Goal: Browse casually: Explore the website without a specific task or goal

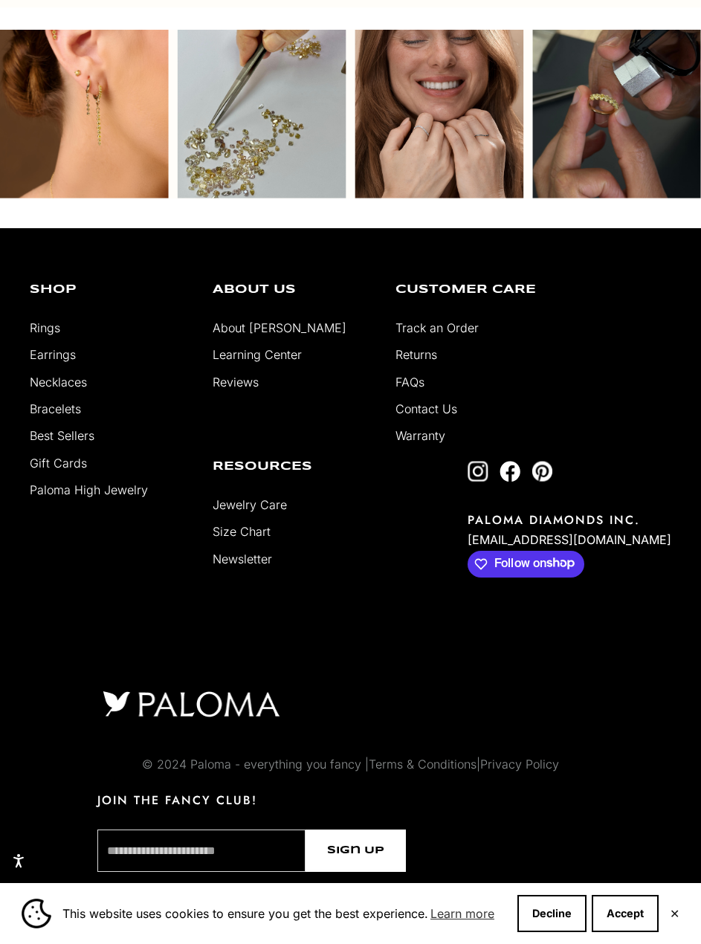
scroll to position [4259, 0]
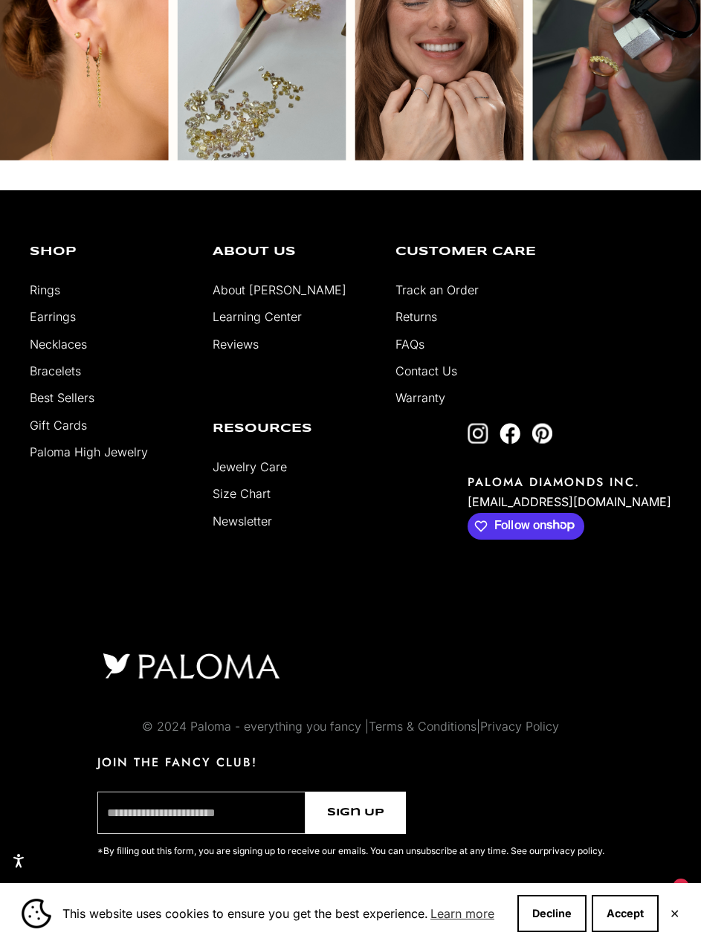
click at [668, 917] on div "This website uses cookies to ensure you get the best experience. Learn more Dec…" at bounding box center [350, 913] width 701 height 61
click at [676, 915] on button "✕" at bounding box center [674, 913] width 10 height 9
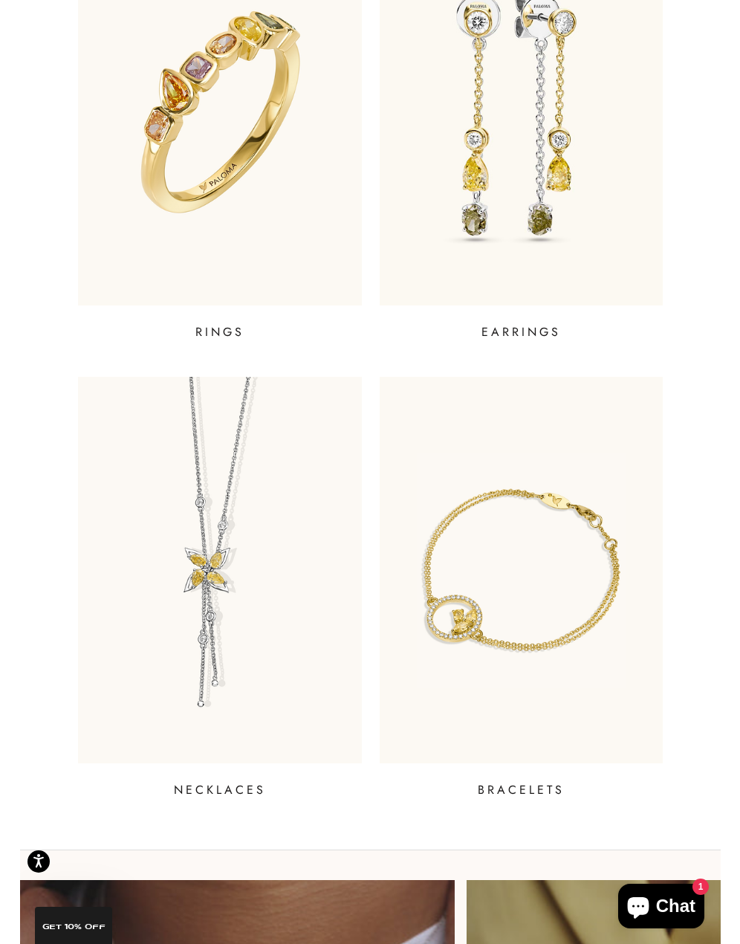
scroll to position [0, 0]
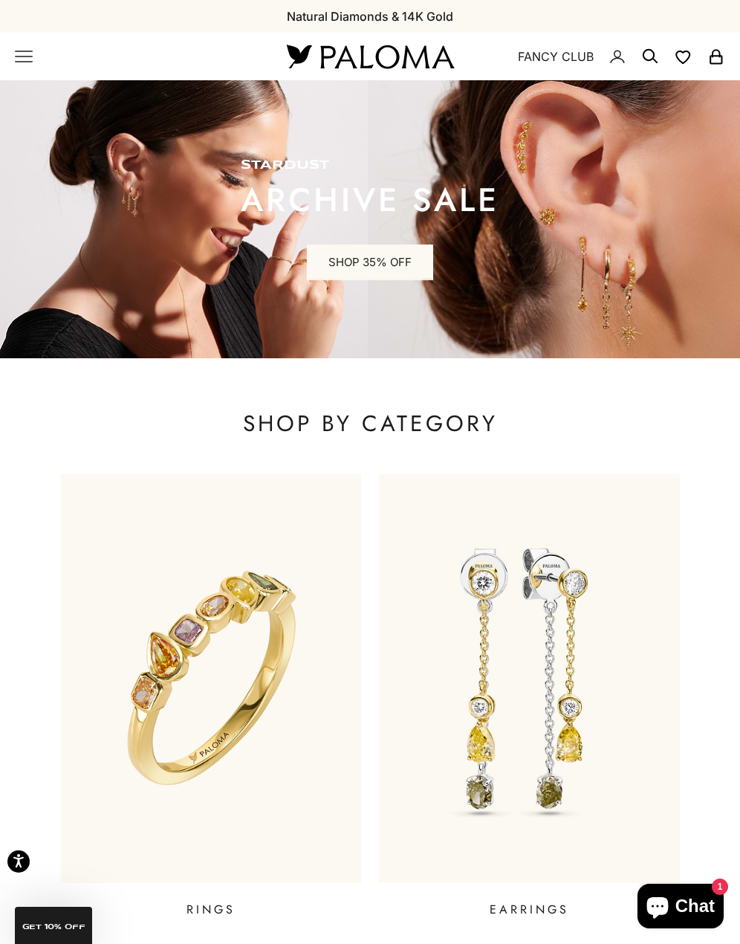
click at [0, 0] on link "Pink & Purple Diamonds" at bounding box center [0, 0] width 0 height 0
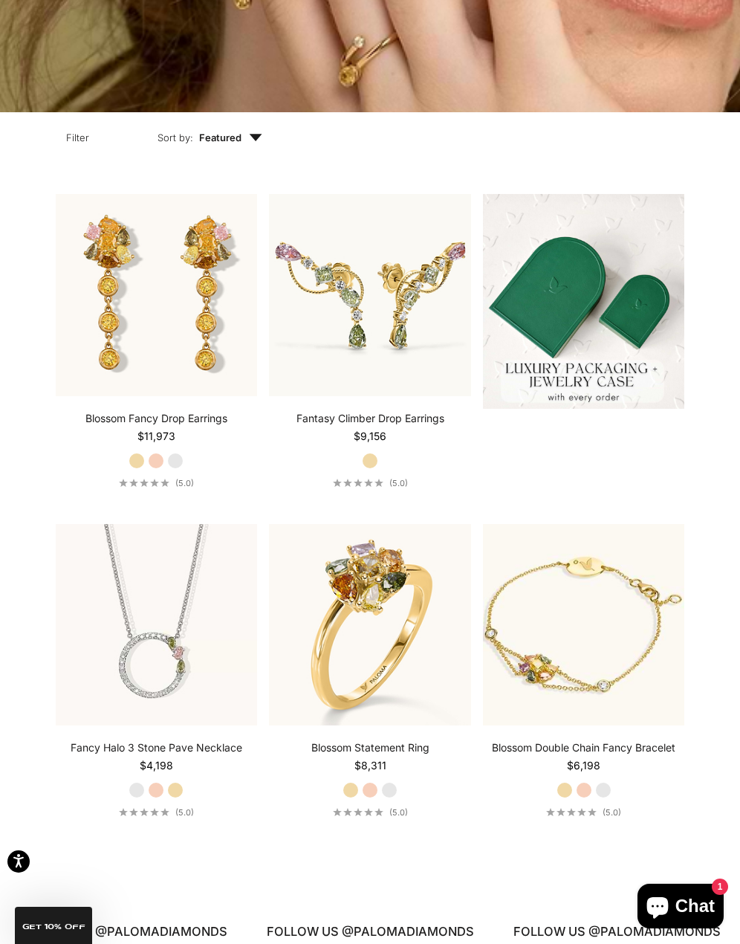
scroll to position [398, 0]
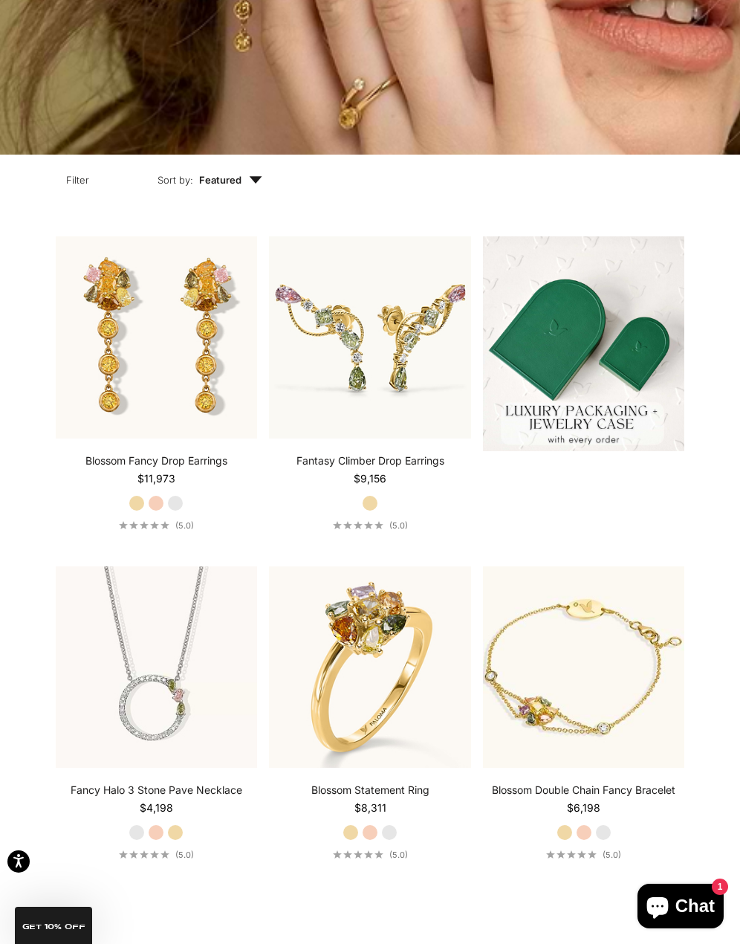
click at [730, 426] on section "Filter Sort by: Featured Sort by Featured Best selling Alphabetically, A-Z Alph…" at bounding box center [370, 522] width 740 height 735
click at [739, 429] on section "Filter Sort by: Featured Sort by Featured Best selling Alphabetically, A-Z Alph…" at bounding box center [370, 522] width 740 height 735
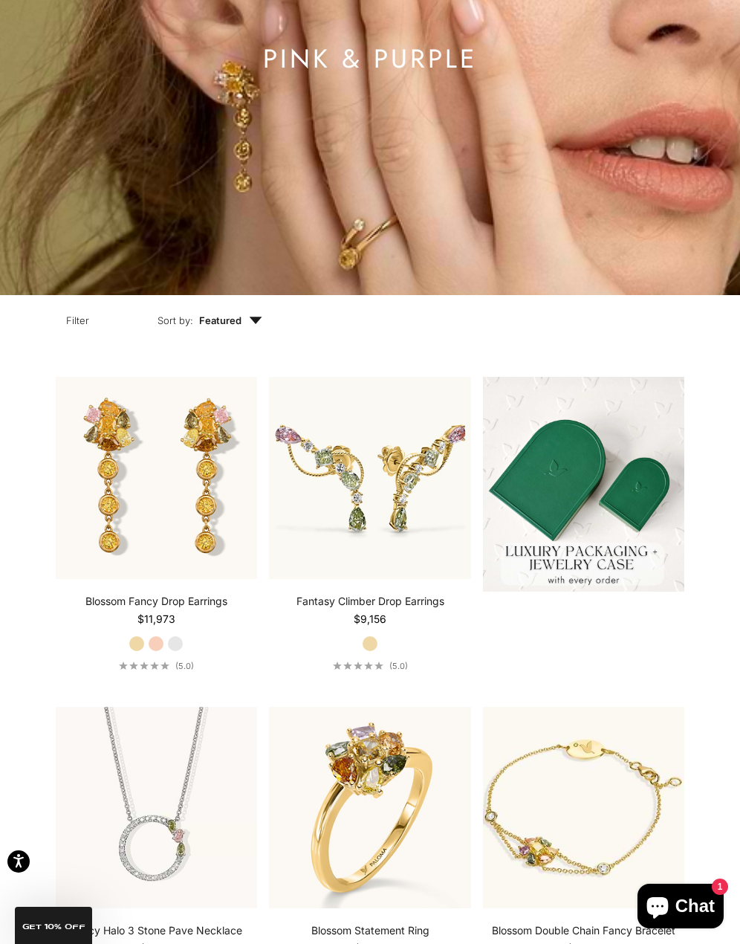
scroll to position [0, 0]
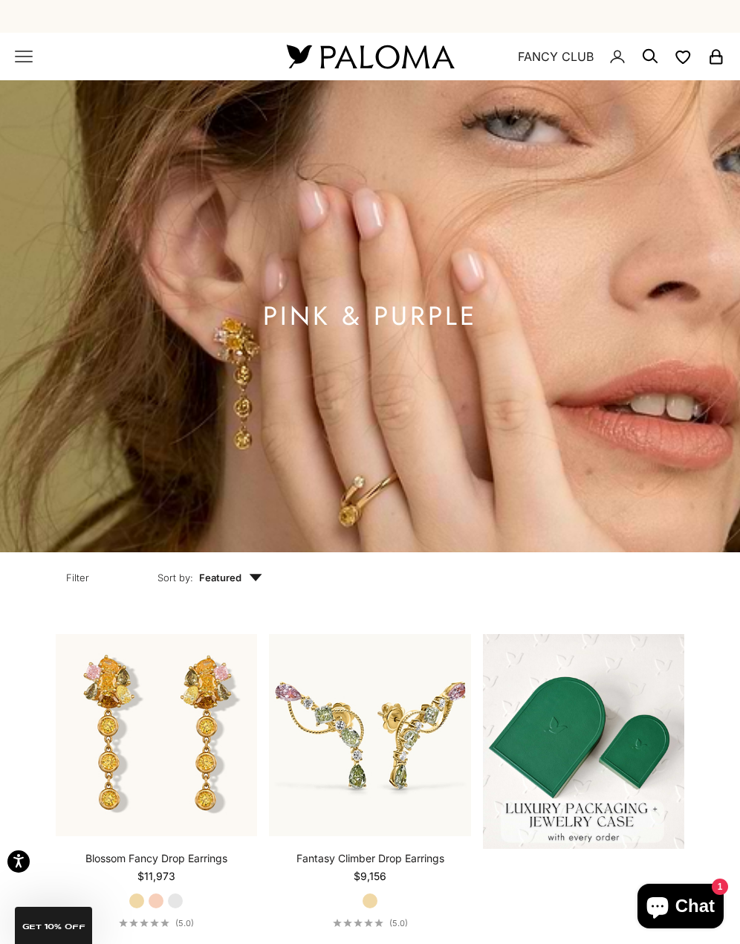
click at [0, 0] on link "Black Diamonds" at bounding box center [0, 0] width 0 height 0
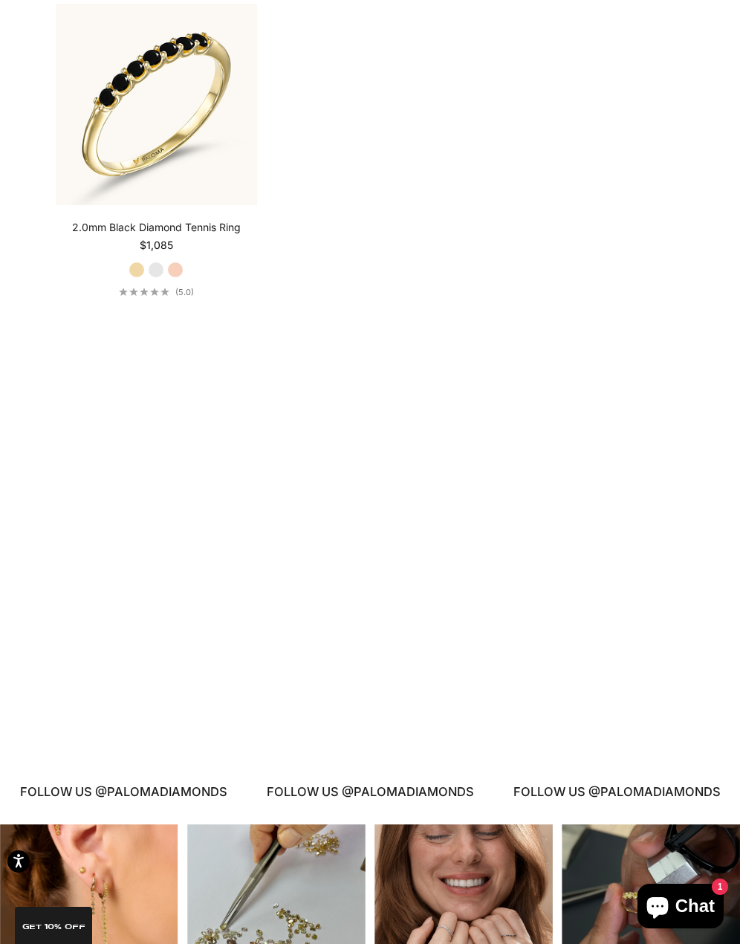
scroll to position [2277, 0]
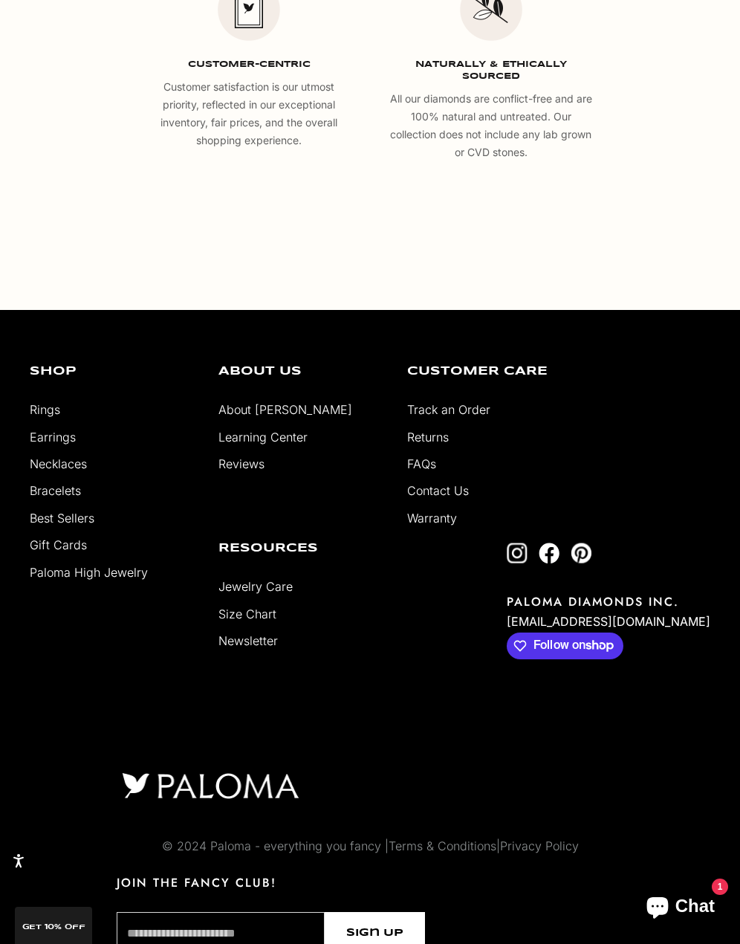
scroll to position [2685, 0]
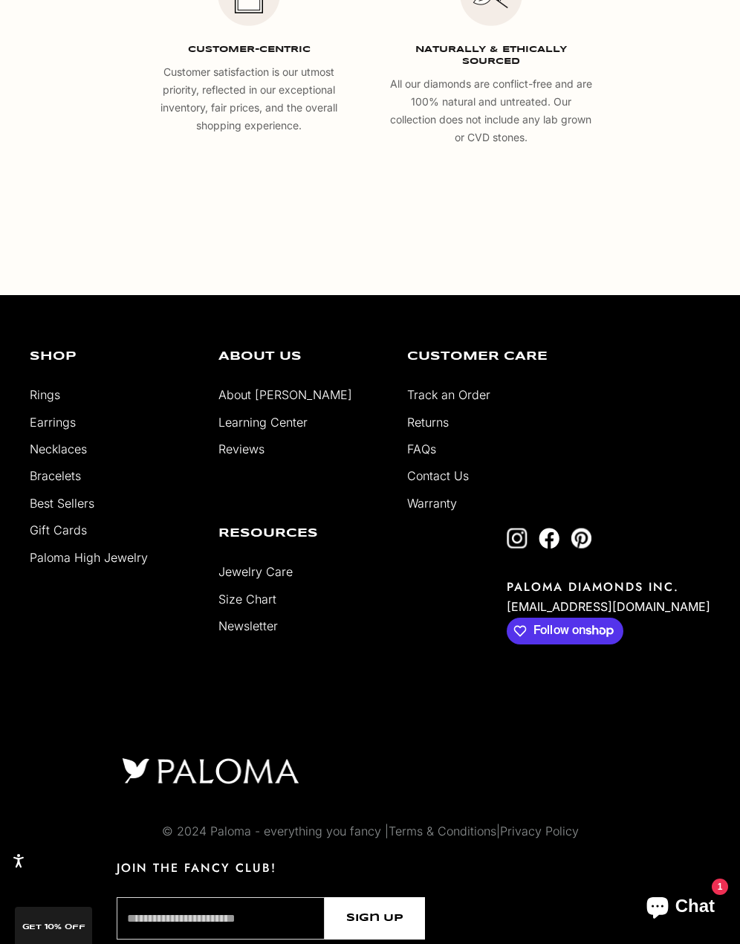
click at [443, 483] on link "Contact Us" at bounding box center [438, 475] width 62 height 15
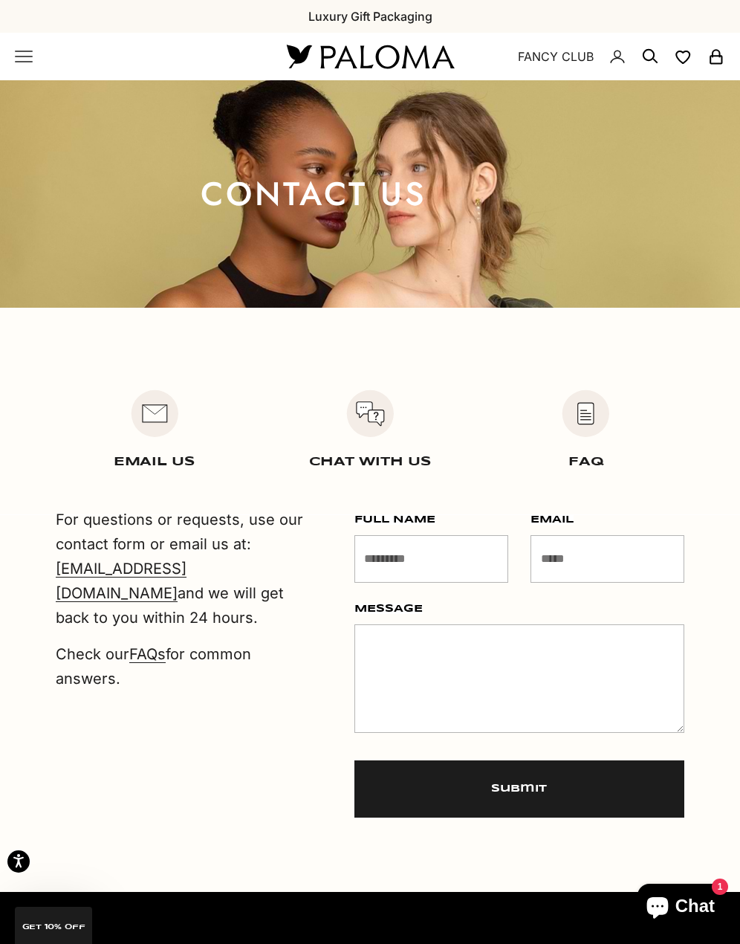
click at [0, 0] on link "Paloma Classics" at bounding box center [0, 0] width 0 height 0
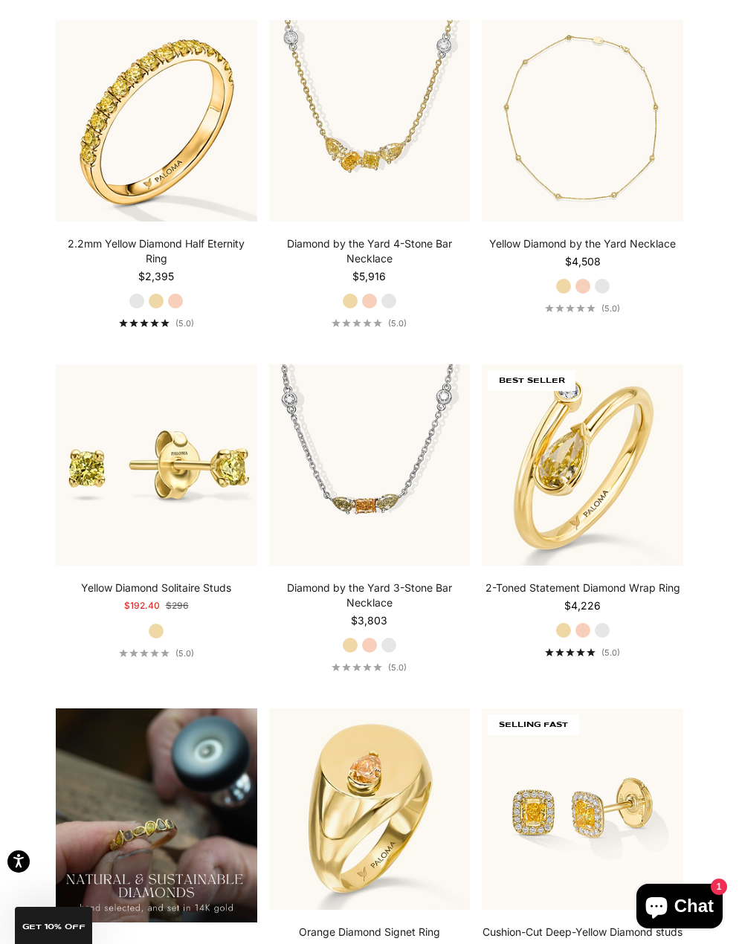
scroll to position [1014, 0]
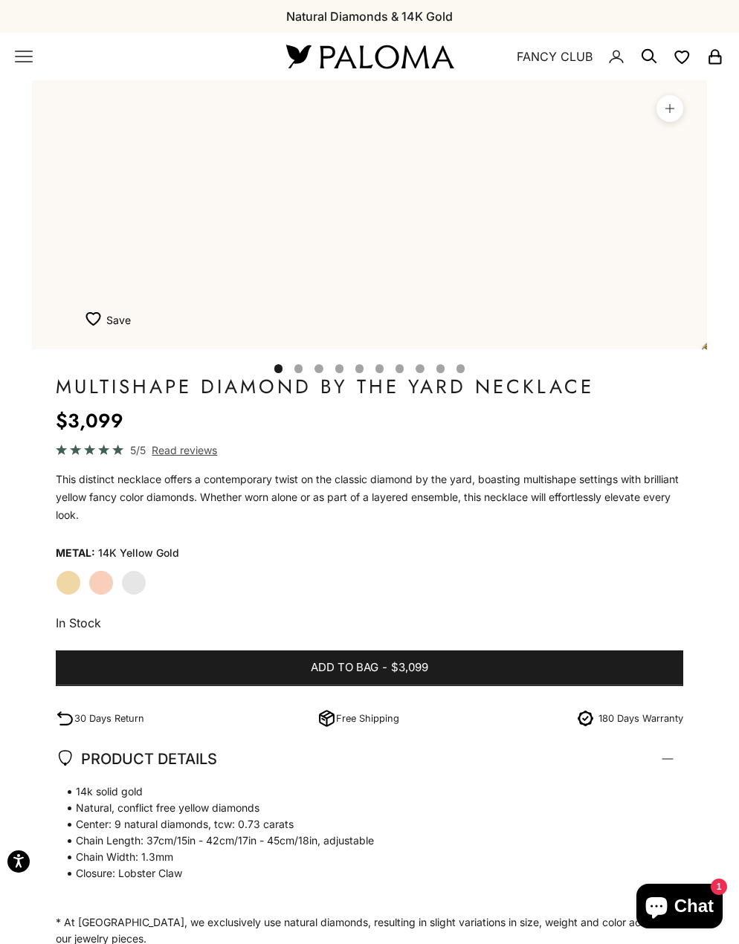
click at [290, 322] on img "Item 3 of 17" at bounding box center [369, 497] width 675 height 834
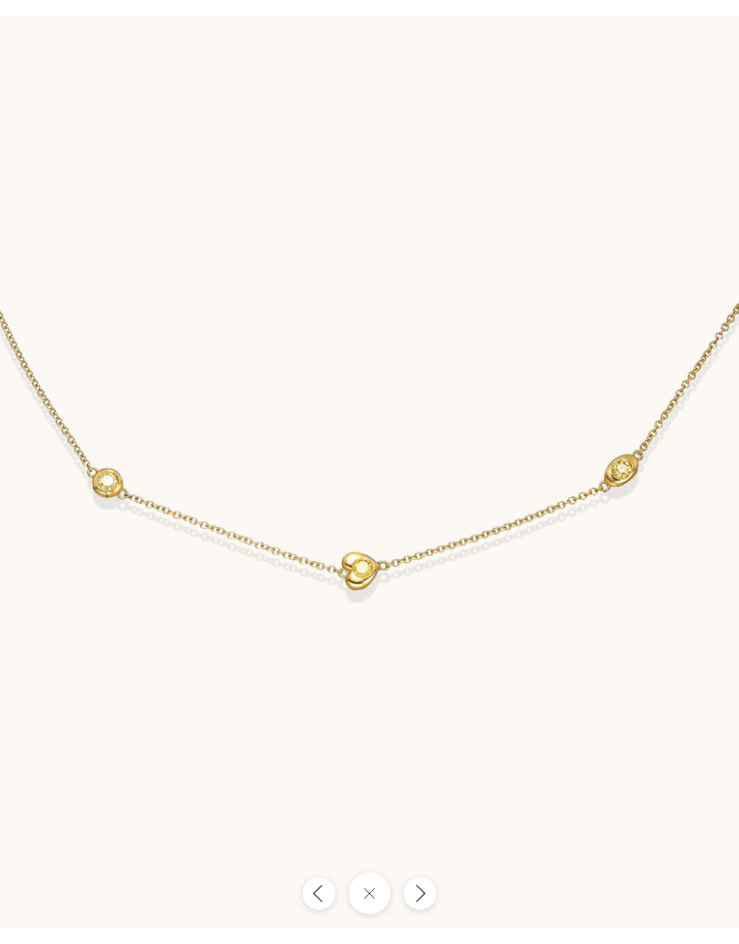
click at [525, 413] on img at bounding box center [369, 472] width 739 height 912
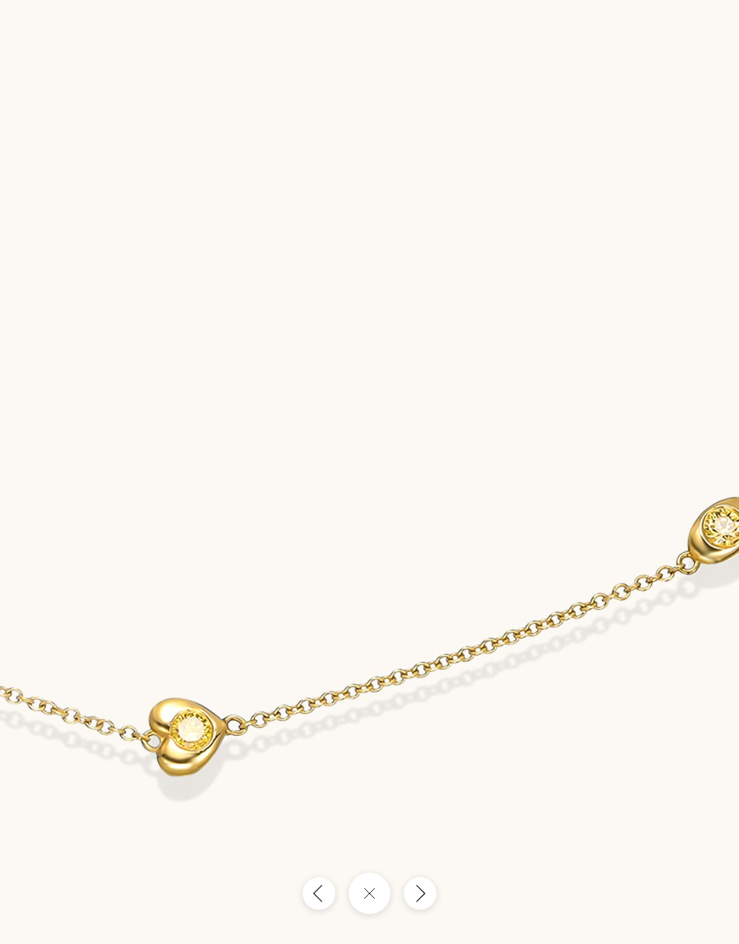
click at [285, 517] on img at bounding box center [206, 533] width 1516 height 1872
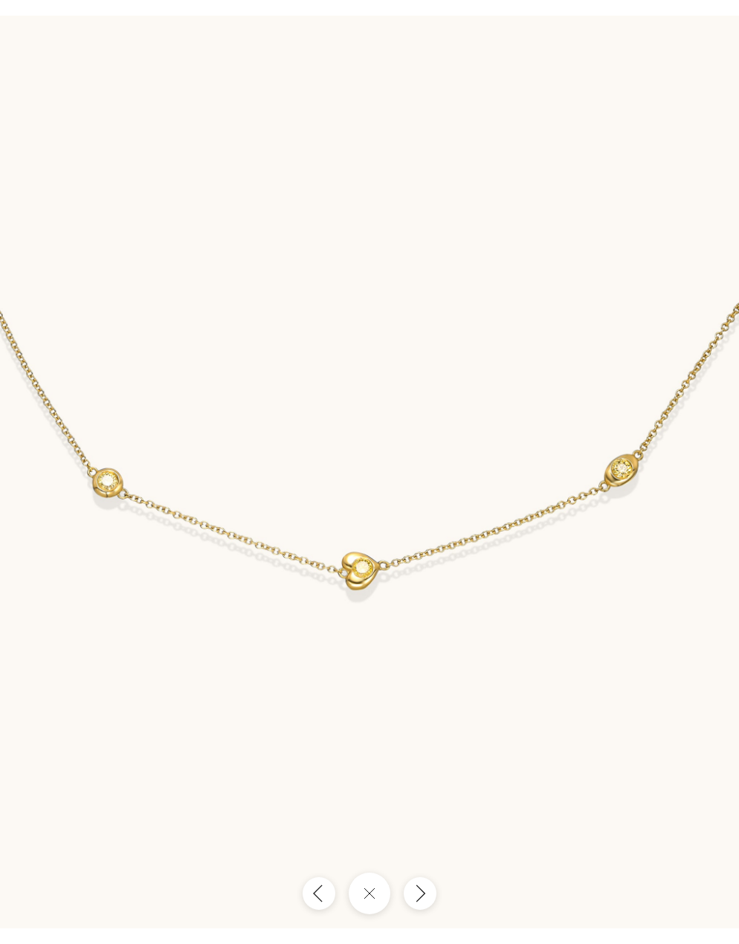
click at [172, 557] on img at bounding box center [369, 472] width 739 height 912
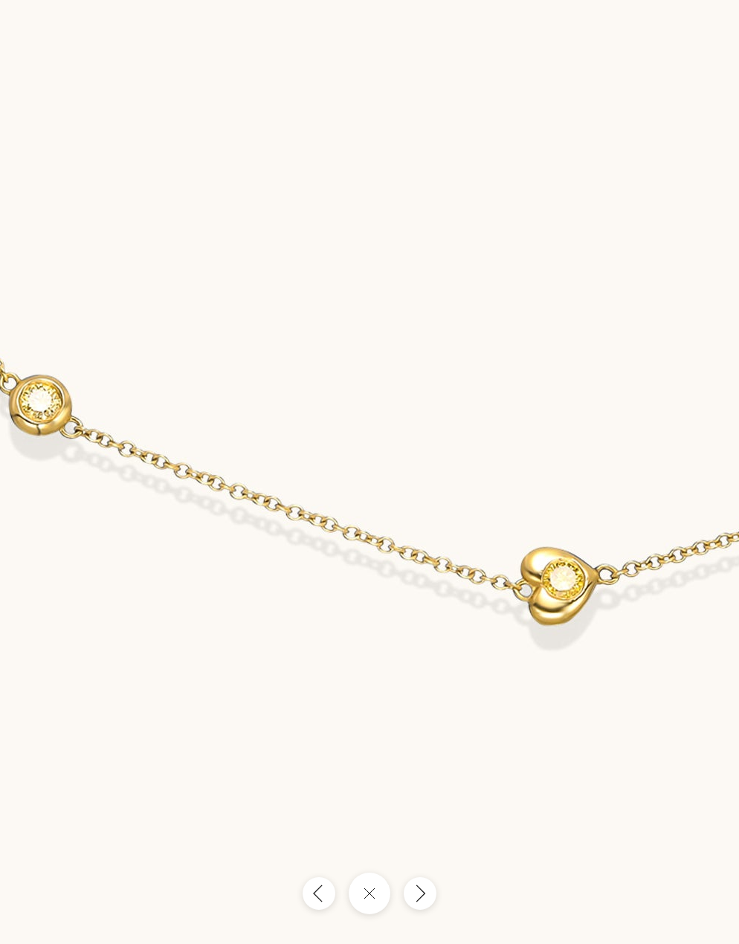
click at [153, 554] on img at bounding box center [577, 382] width 1516 height 1872
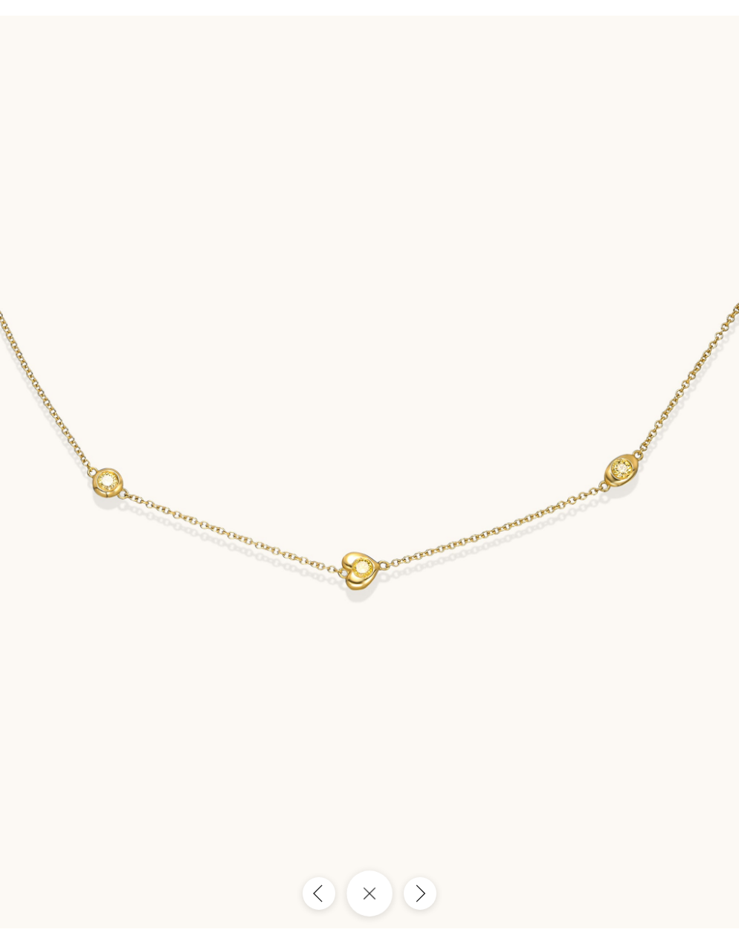
click at [365, 892] on button "Close gallery" at bounding box center [369, 893] width 46 height 46
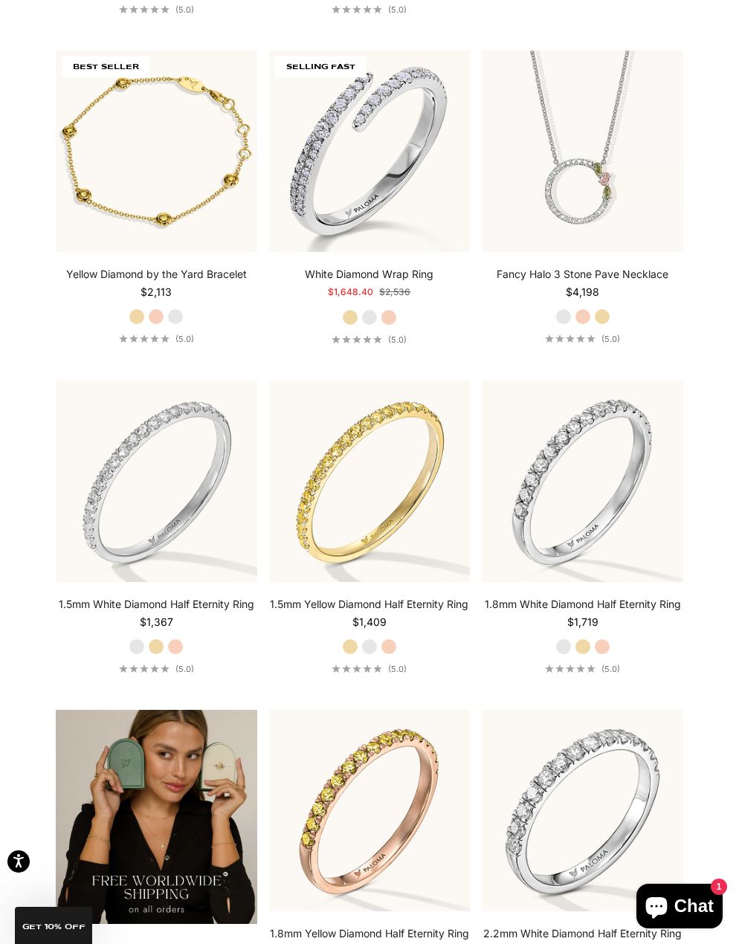
scroll to position [2922, 0]
